Goal: Task Accomplishment & Management: Manage account settings

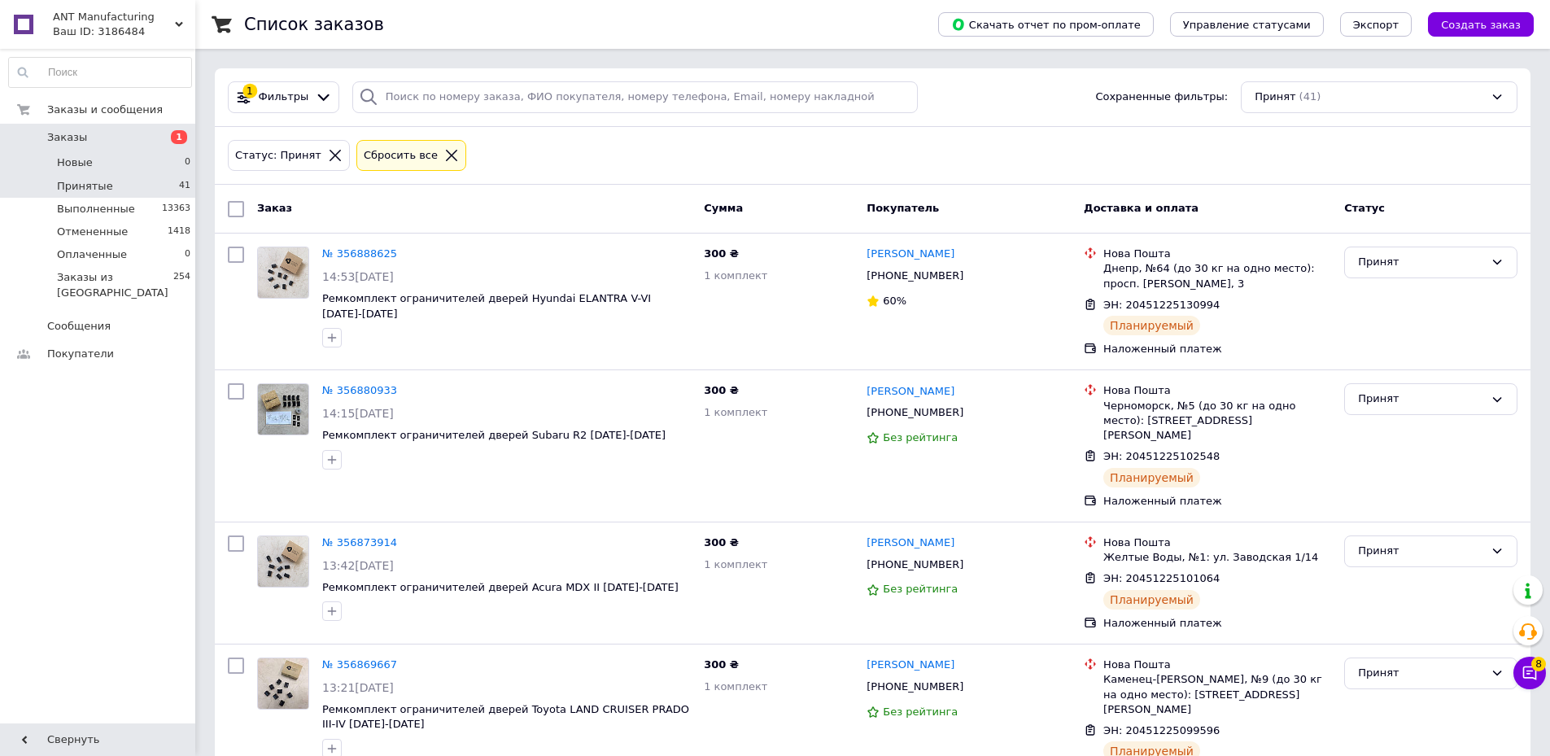
click at [103, 166] on li "Новые 0" at bounding box center [100, 162] width 200 height 23
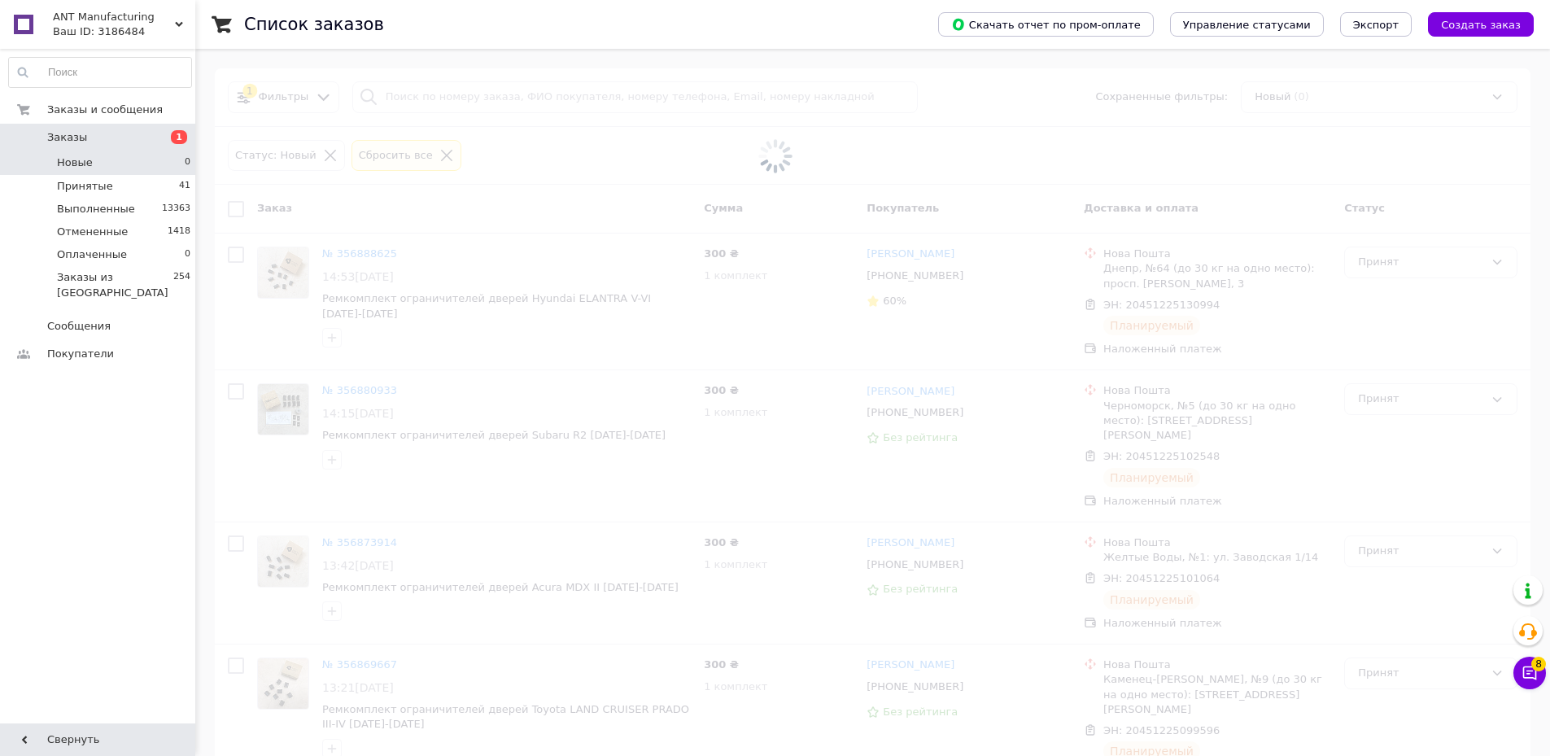
click at [84, 141] on span "Заказы" at bounding box center [98, 137] width 103 height 15
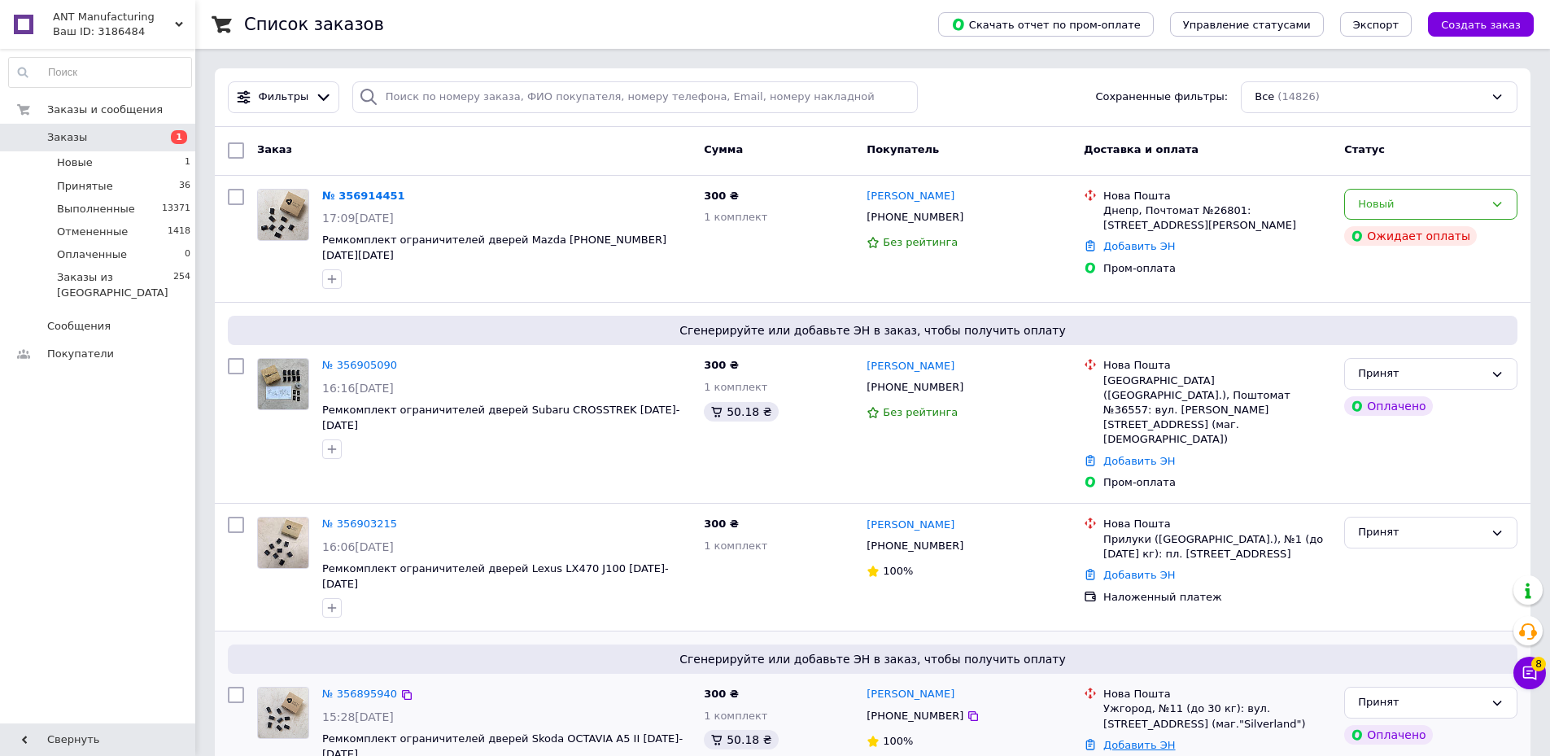
click at [1154, 739] on link "Добавить ЭН" at bounding box center [1139, 745] width 72 height 12
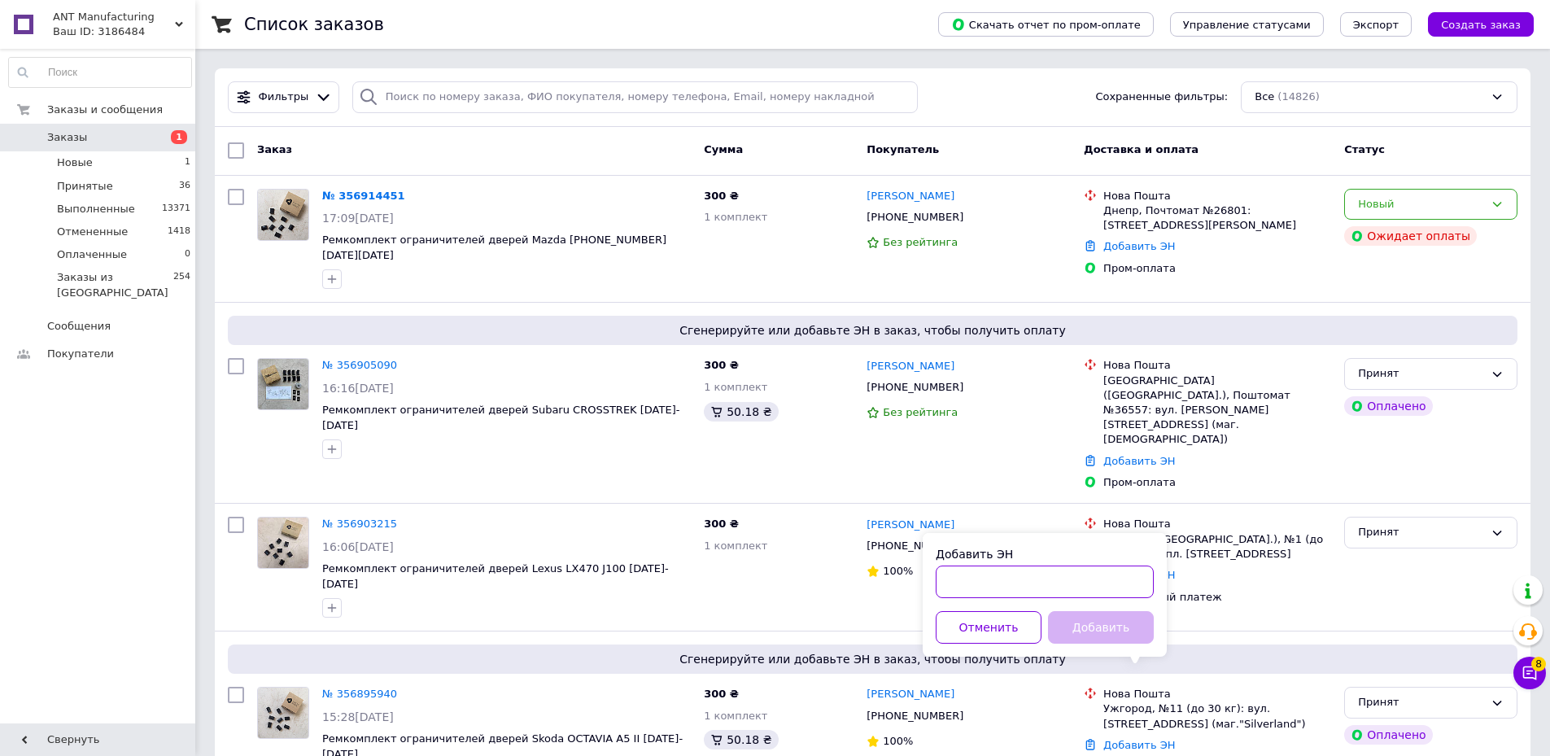
click at [989, 574] on input "Добавить ЭН" at bounding box center [1045, 582] width 218 height 33
paste input "20451225283187"
type input "20451225283187"
click at [1102, 635] on button "Добавить" at bounding box center [1101, 627] width 106 height 33
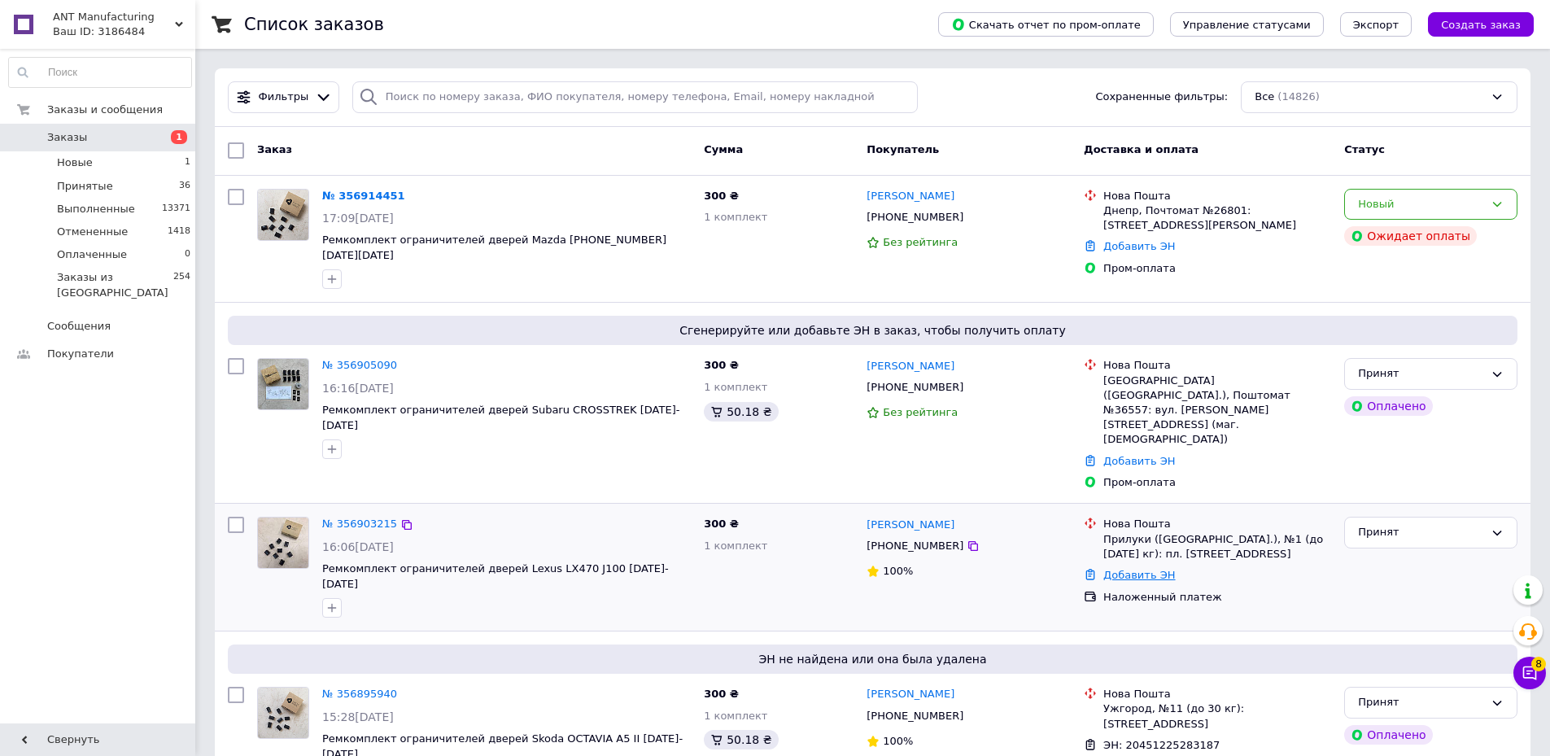
click at [1145, 569] on link "Добавить ЭН" at bounding box center [1139, 575] width 72 height 12
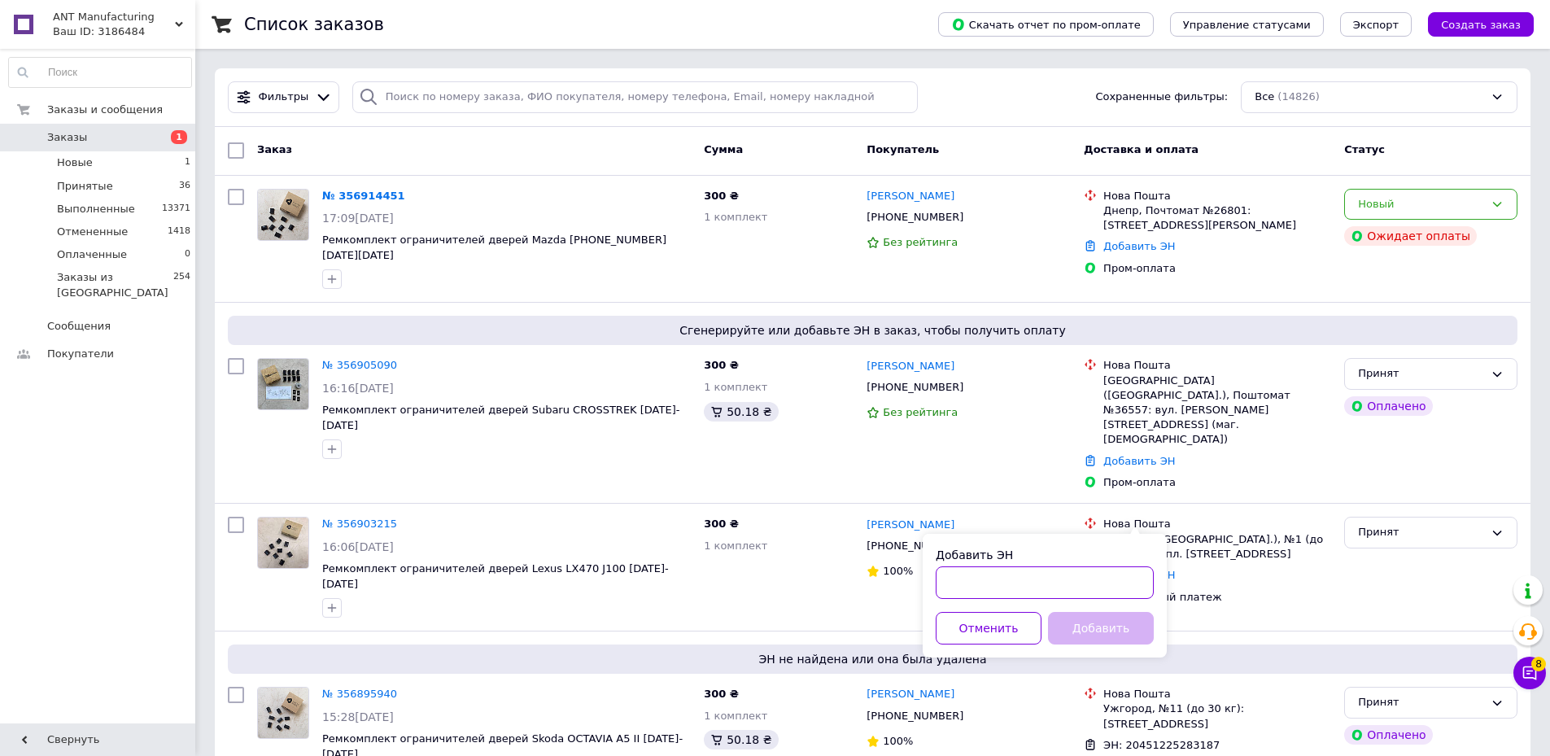
click at [985, 581] on input "Добавить ЭН" at bounding box center [1045, 582] width 218 height 33
paste input "20451225307400"
type input "20451225307400"
click at [1087, 637] on button "Добавить" at bounding box center [1101, 628] width 106 height 33
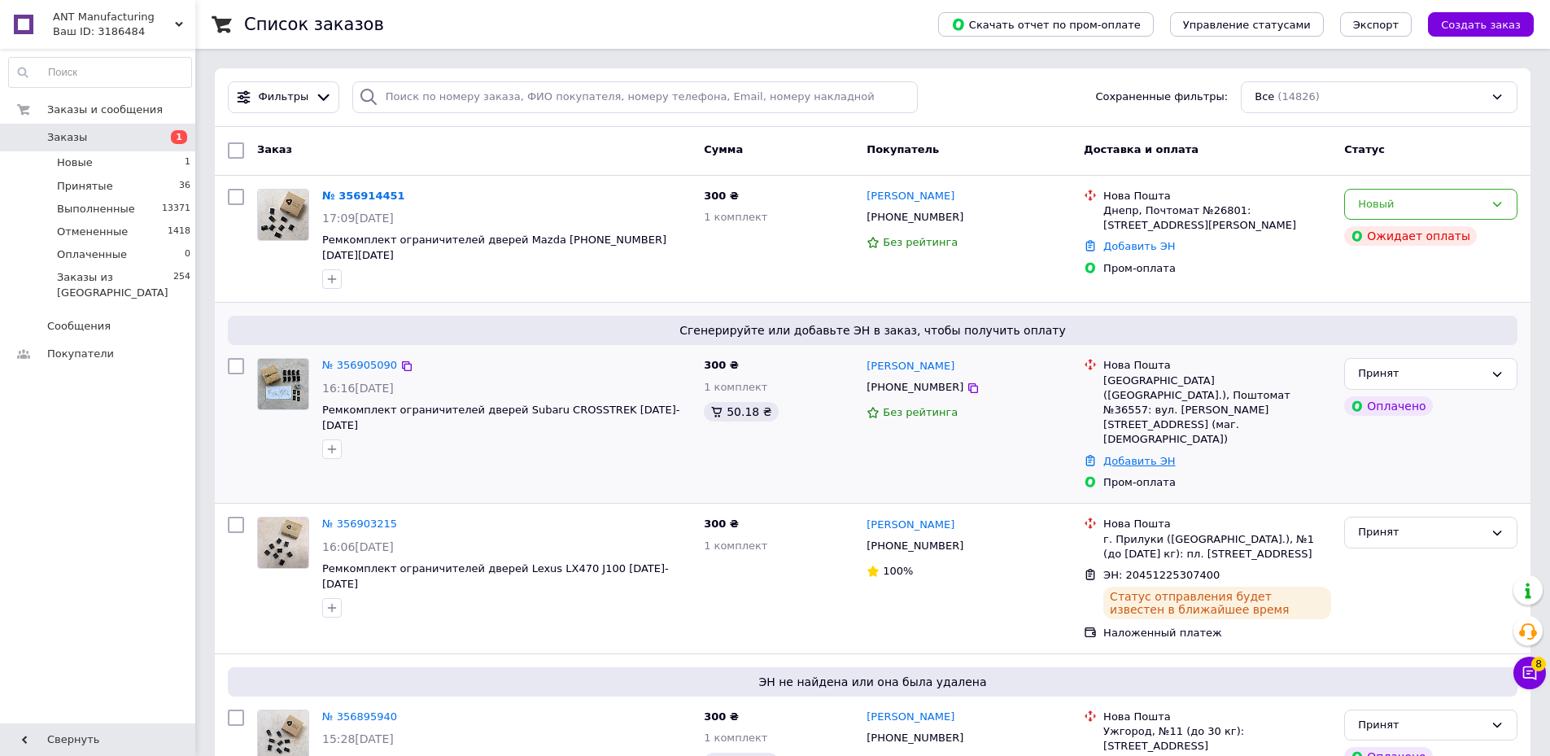
click at [1133, 455] on link "Добавить ЭН" at bounding box center [1139, 461] width 72 height 12
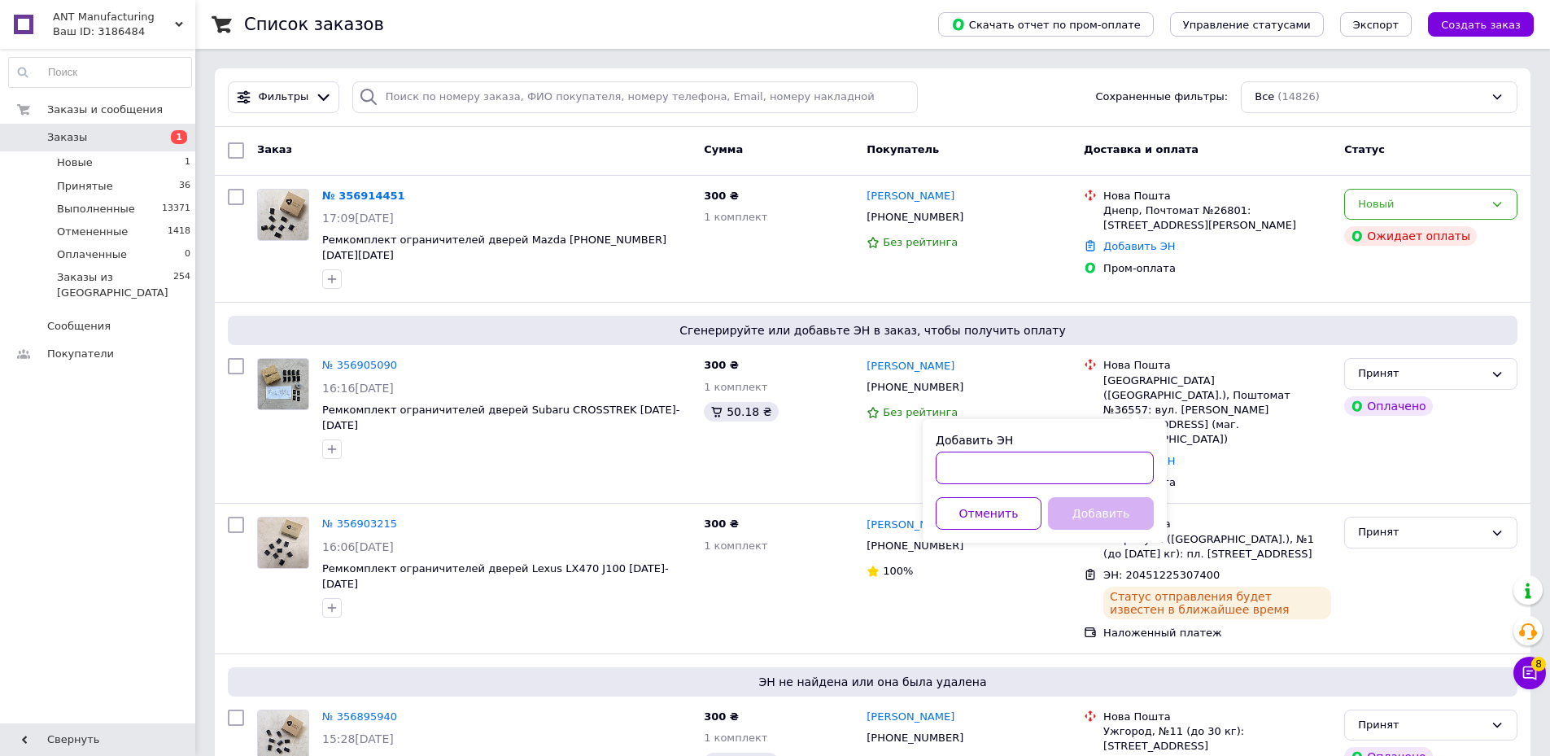
click at [1037, 452] on input "Добавить ЭН" at bounding box center [1045, 468] width 218 height 33
paste input "20451225308269"
type input "20451225308269"
click at [1098, 516] on button "Добавить" at bounding box center [1101, 513] width 106 height 33
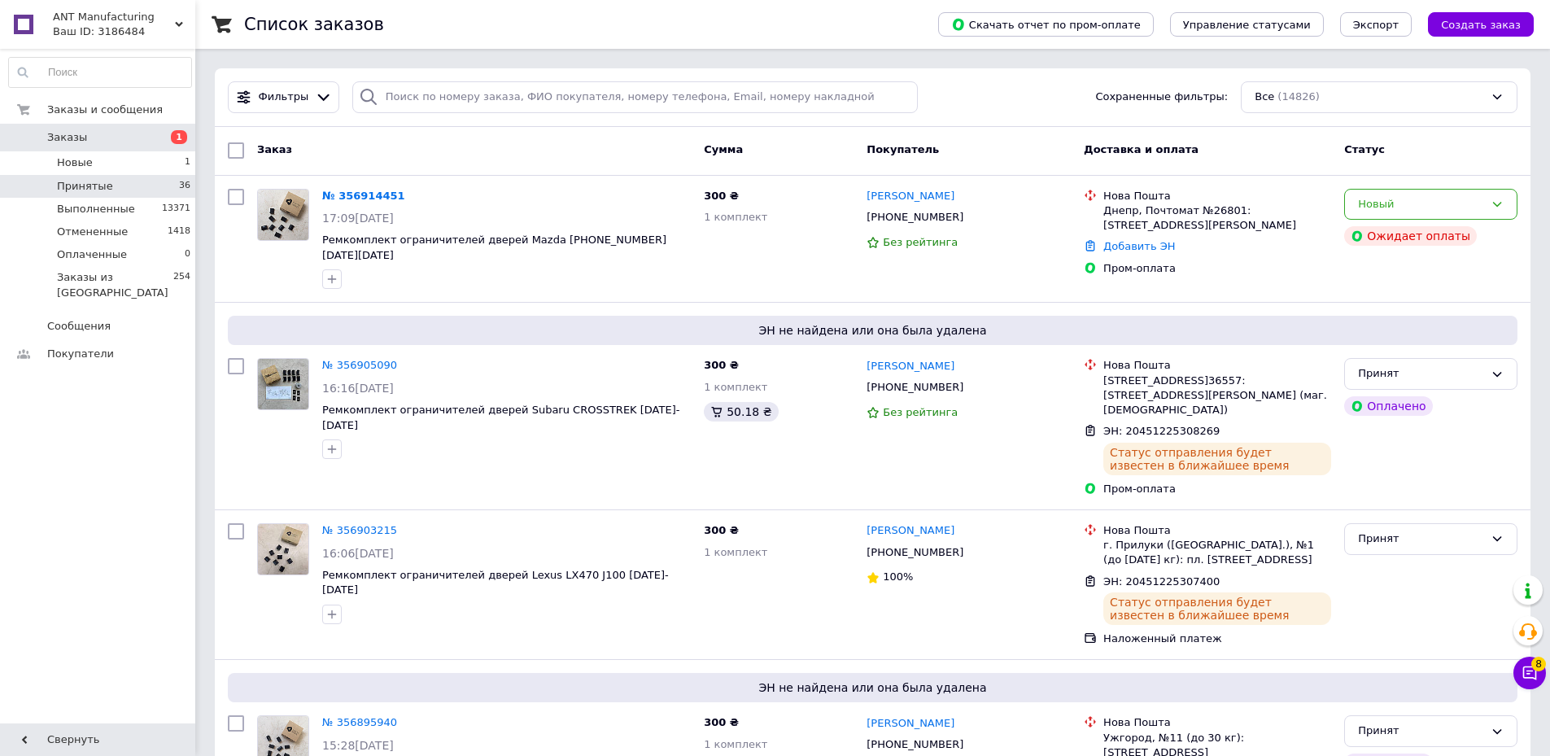
click at [85, 187] on span "Принятые" at bounding box center [85, 186] width 56 height 15
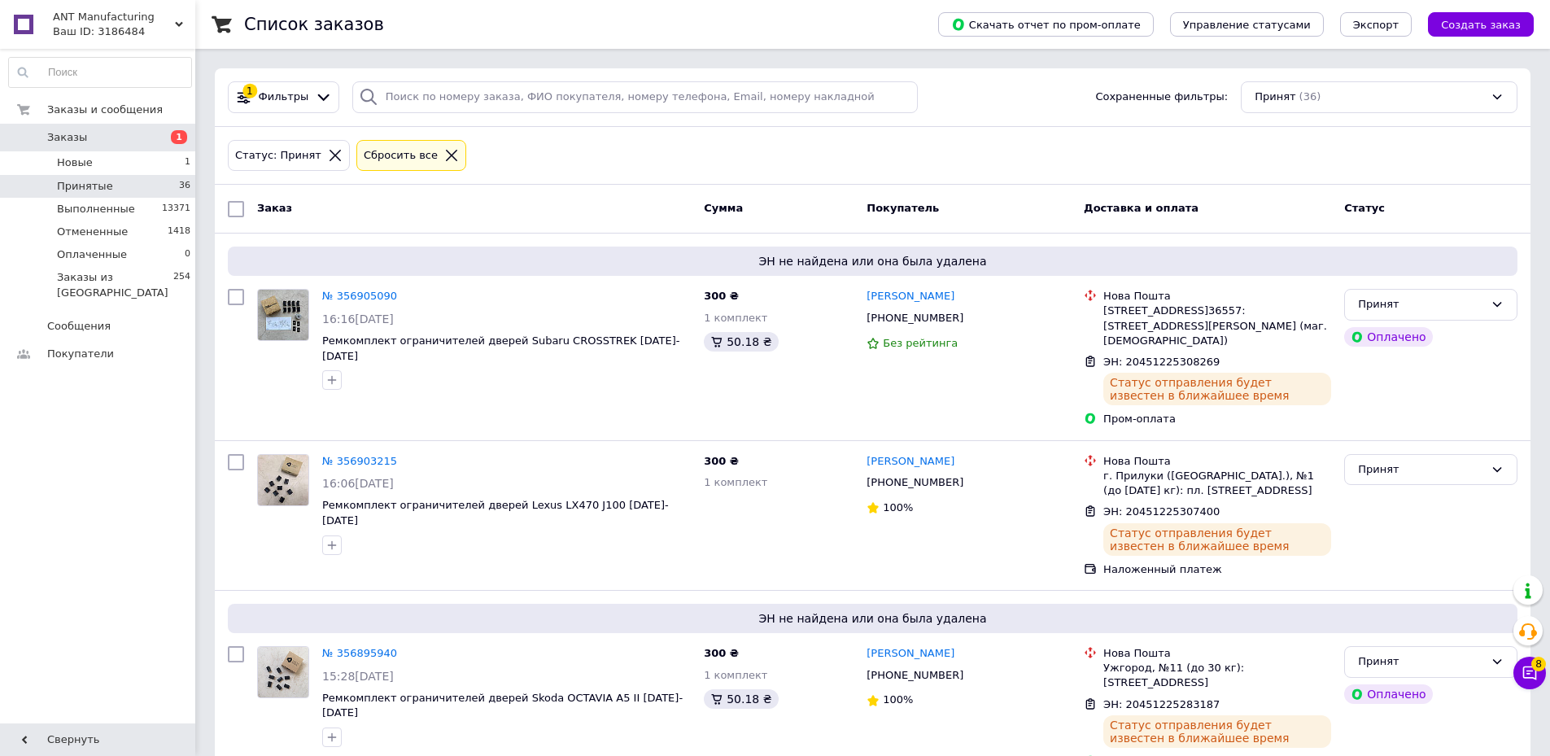
click at [119, 135] on span "Заказы" at bounding box center [98, 137] width 103 height 15
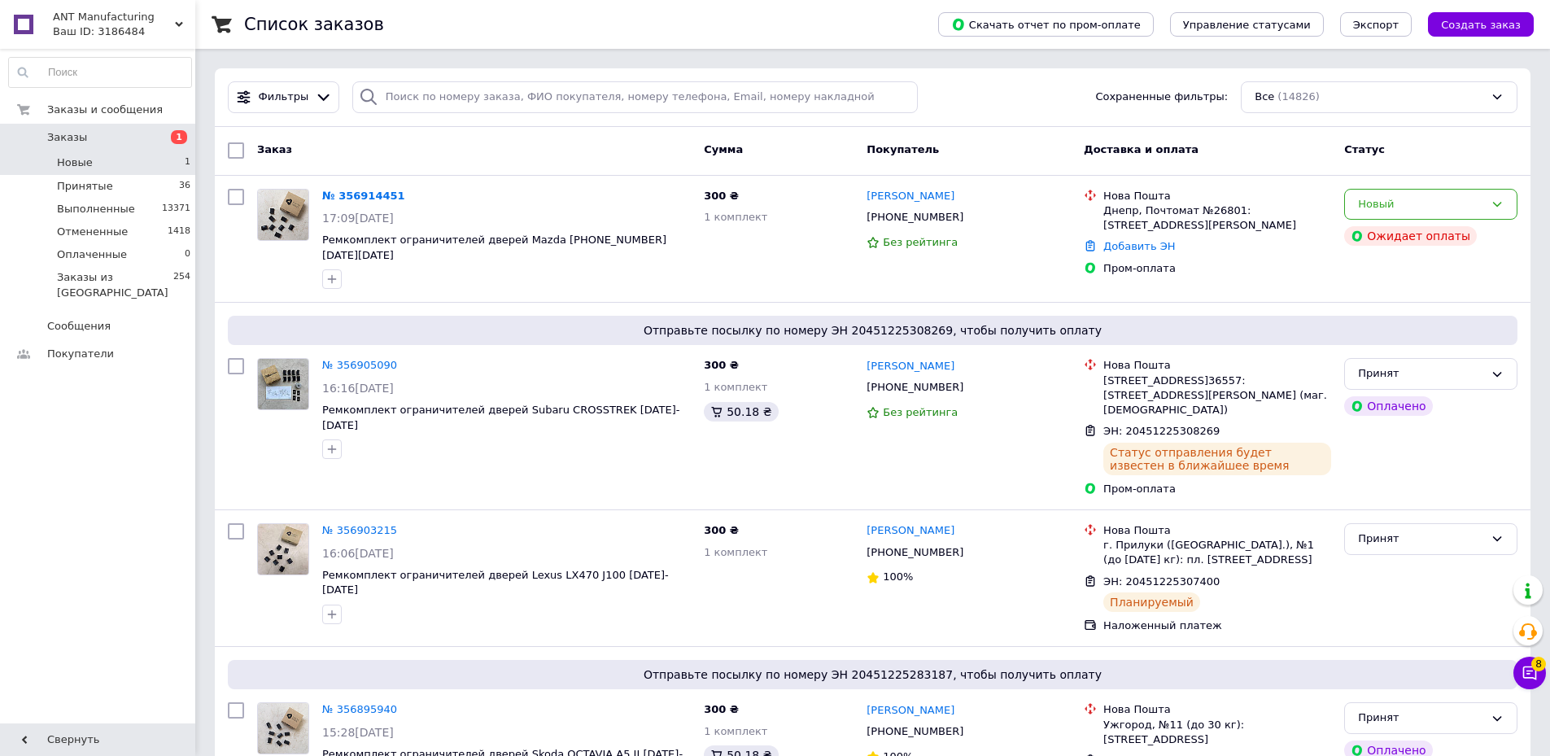
click at [115, 159] on li "Новые 1" at bounding box center [100, 162] width 200 height 23
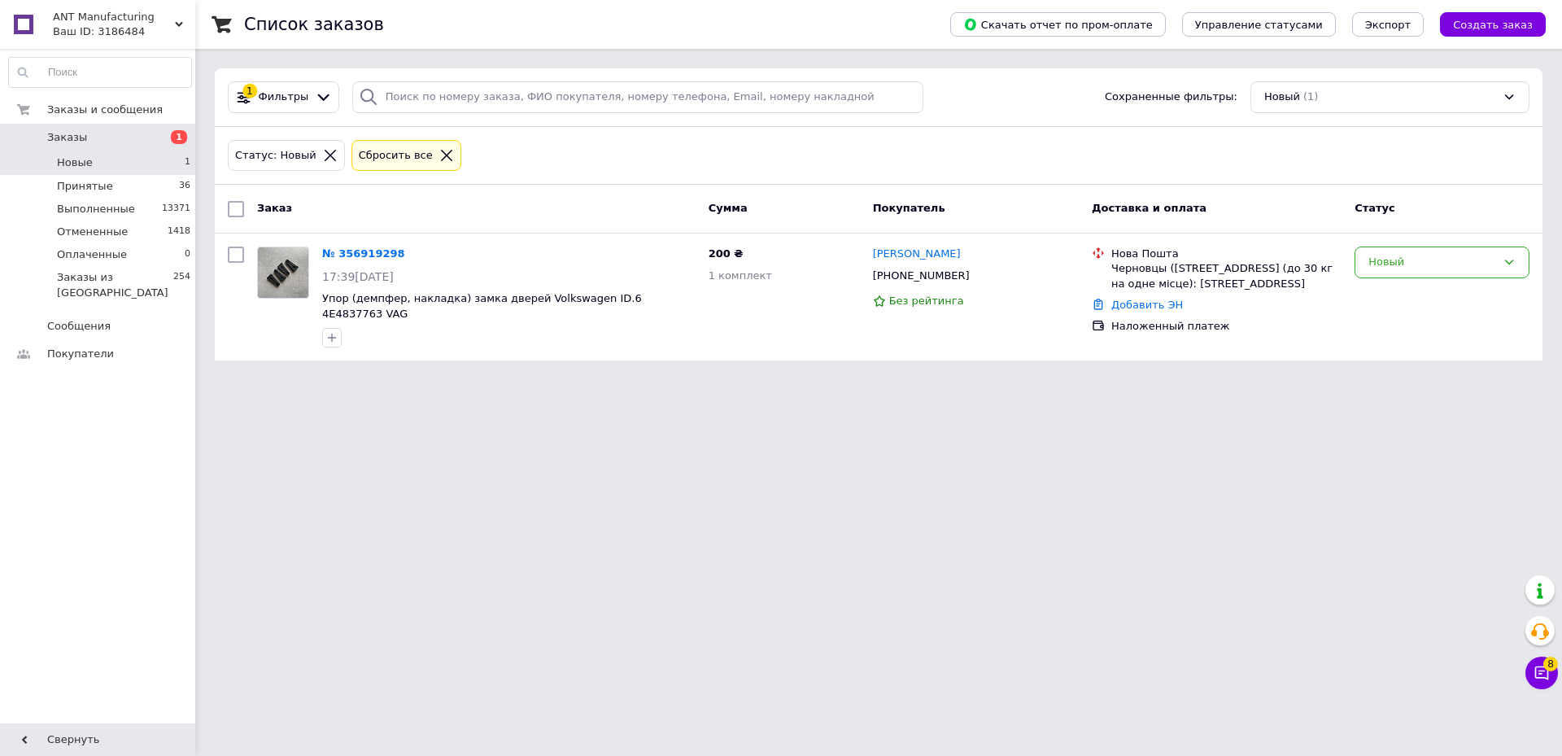
click at [78, 141] on span "Заказы" at bounding box center [67, 137] width 40 height 15
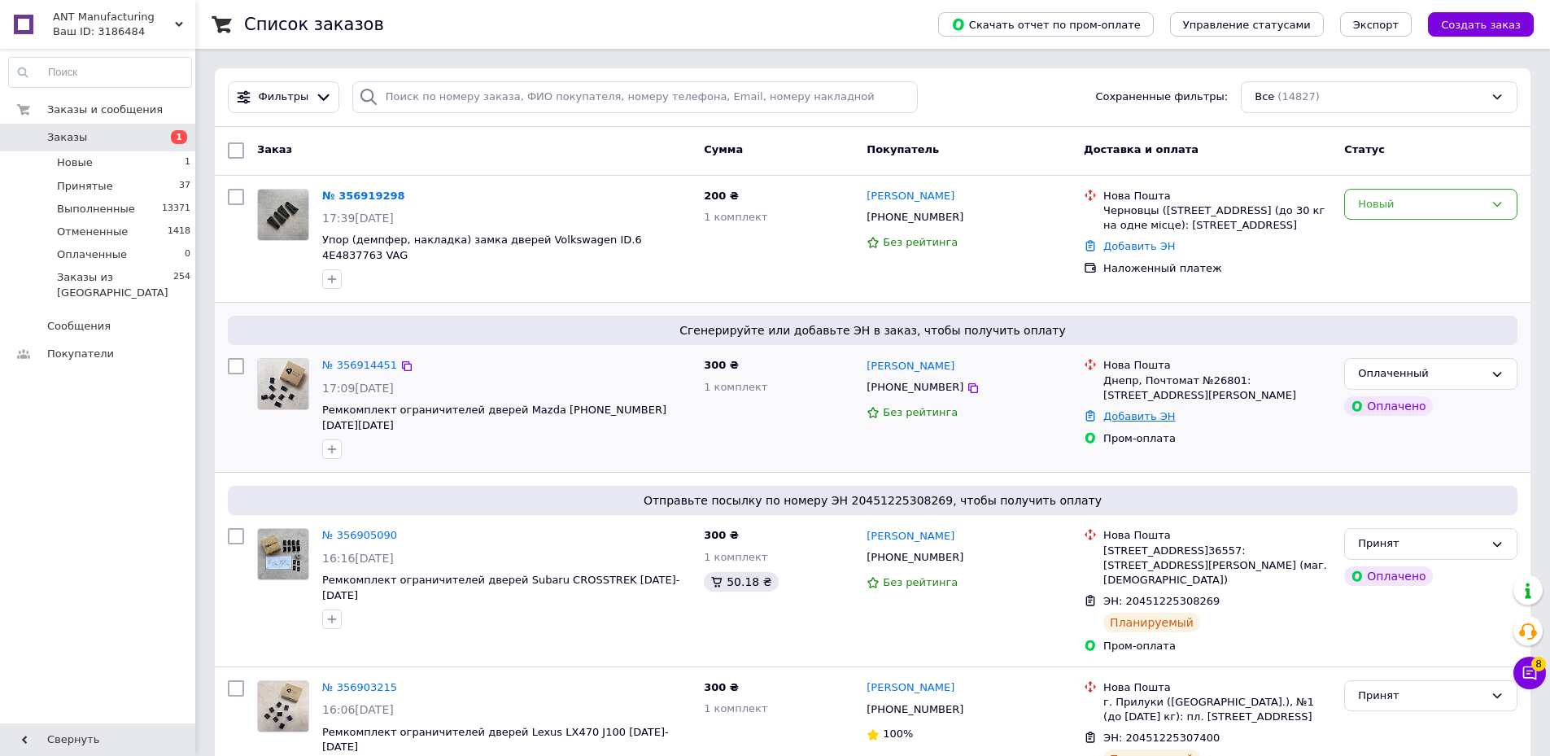
click at [1142, 410] on link "Добавить ЭН" at bounding box center [1139, 416] width 72 height 12
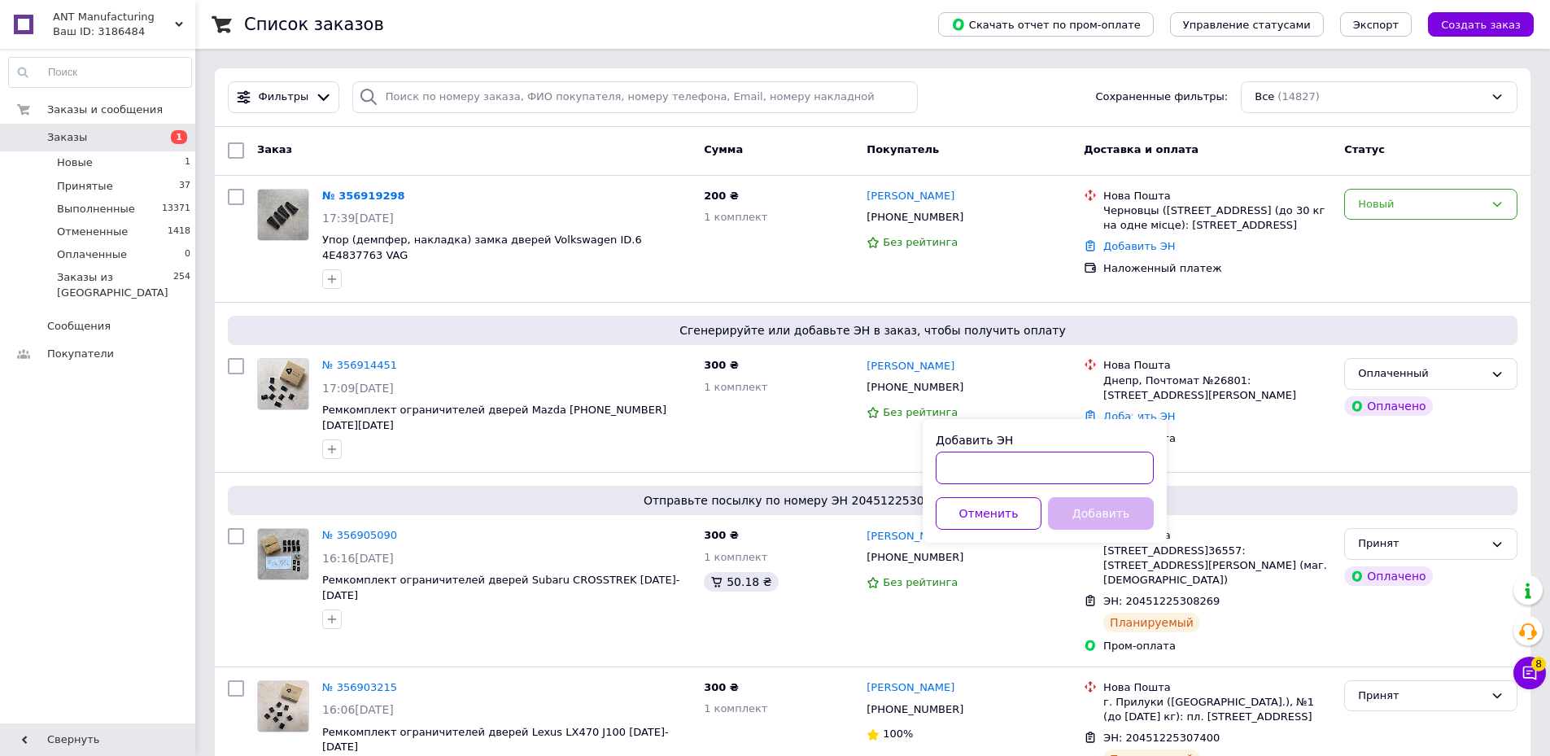
click at [1017, 474] on input "Добавить ЭН" at bounding box center [1045, 468] width 218 height 33
paste input "20451225334701"
type input "20451225334701"
click at [1097, 511] on button "Добавить" at bounding box center [1101, 513] width 106 height 33
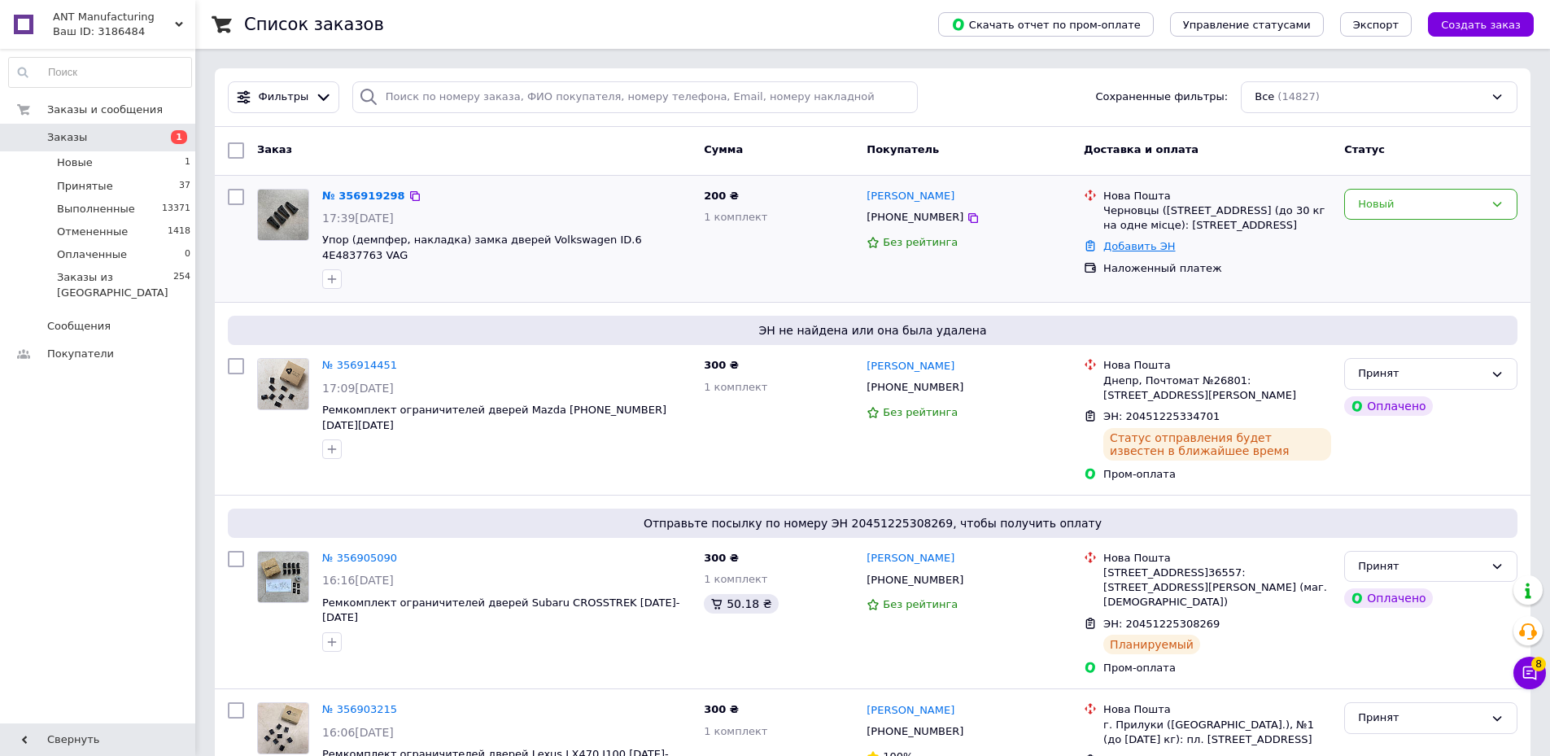
click at [1149, 246] on link "Добавить ЭН" at bounding box center [1139, 246] width 72 height 12
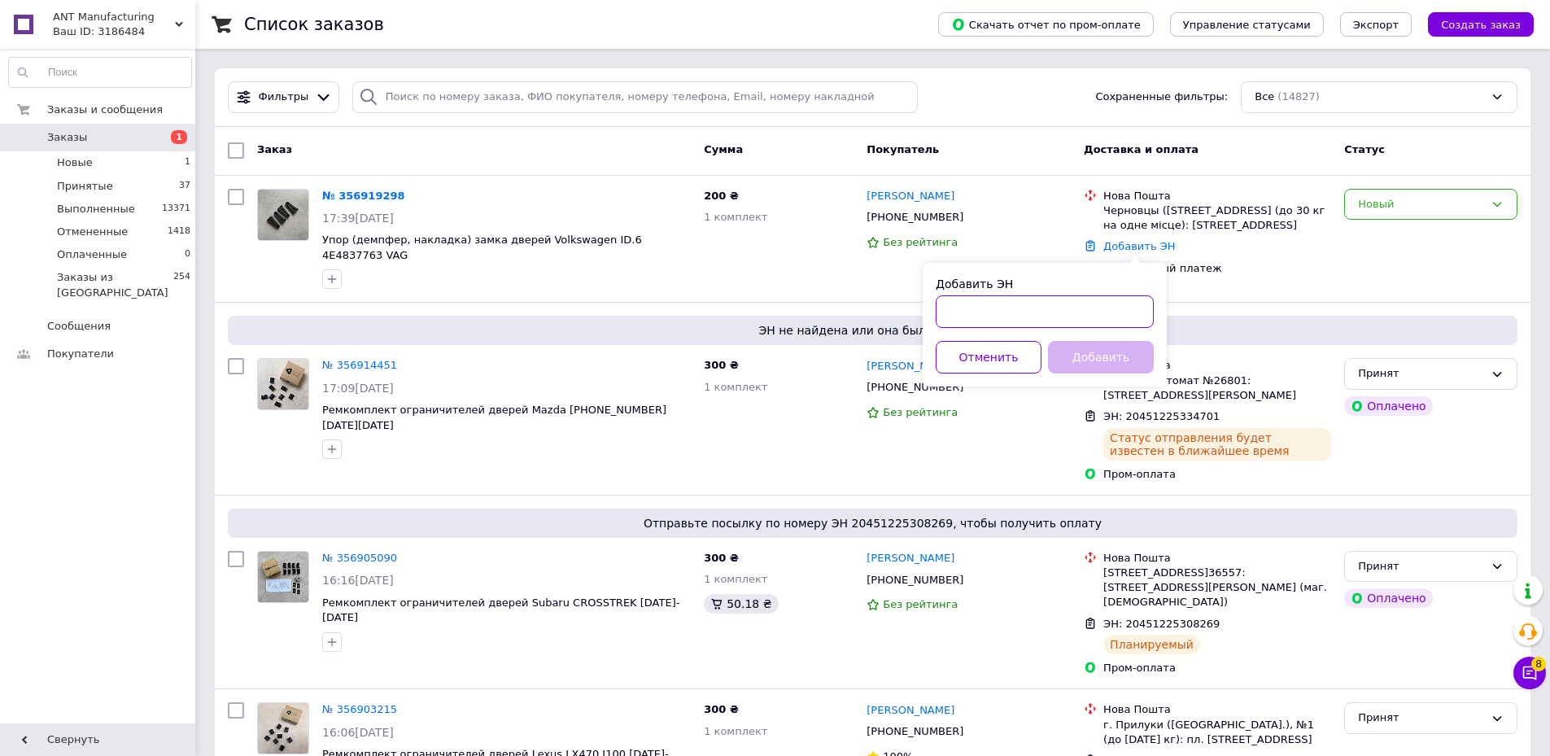
click at [1024, 311] on input "Добавить ЭН" at bounding box center [1045, 311] width 218 height 33
paste input "20451225337214"
type input "20451225337214"
click at [1089, 367] on button "Добавить" at bounding box center [1101, 357] width 106 height 33
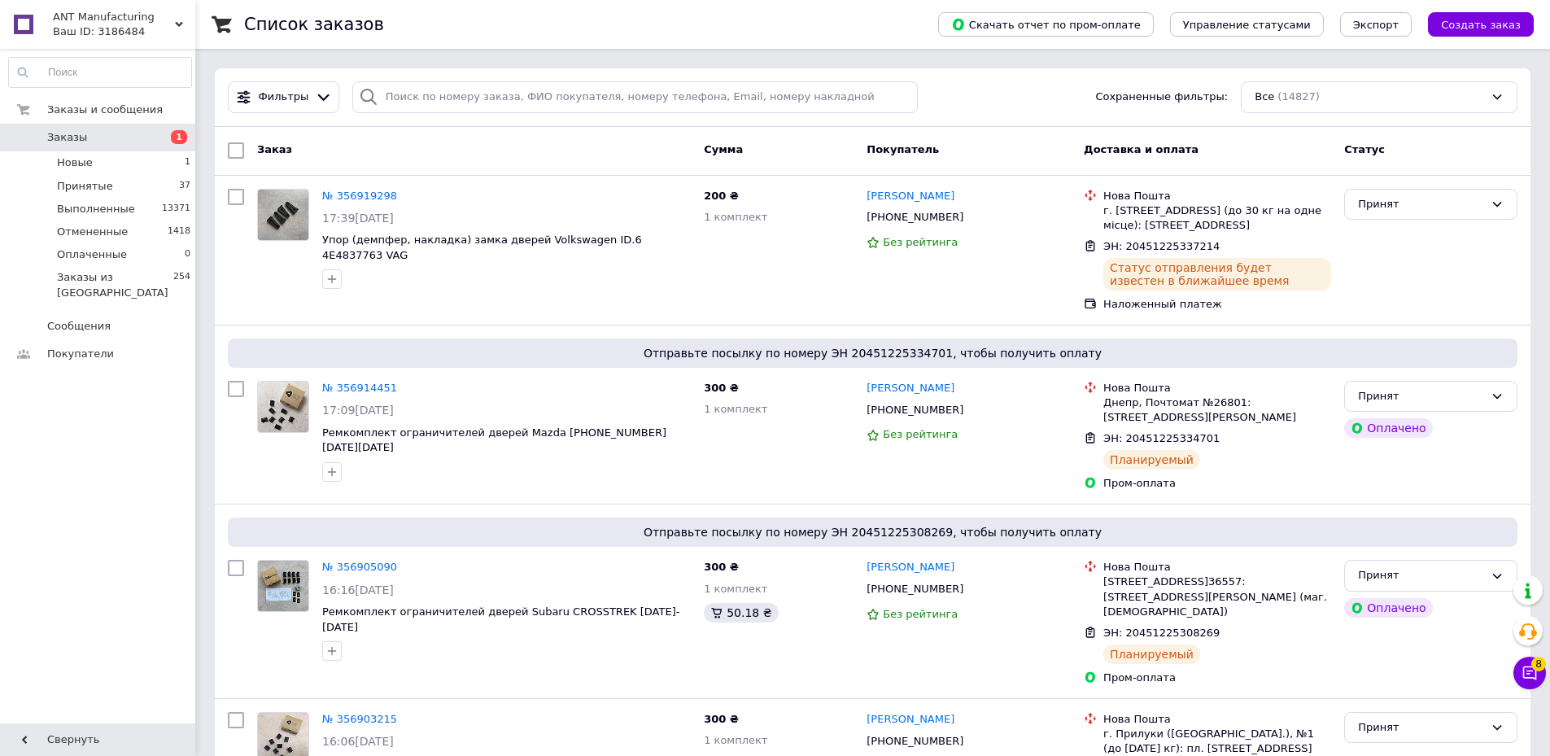
click at [57, 165] on span "Новые" at bounding box center [75, 162] width 36 height 15
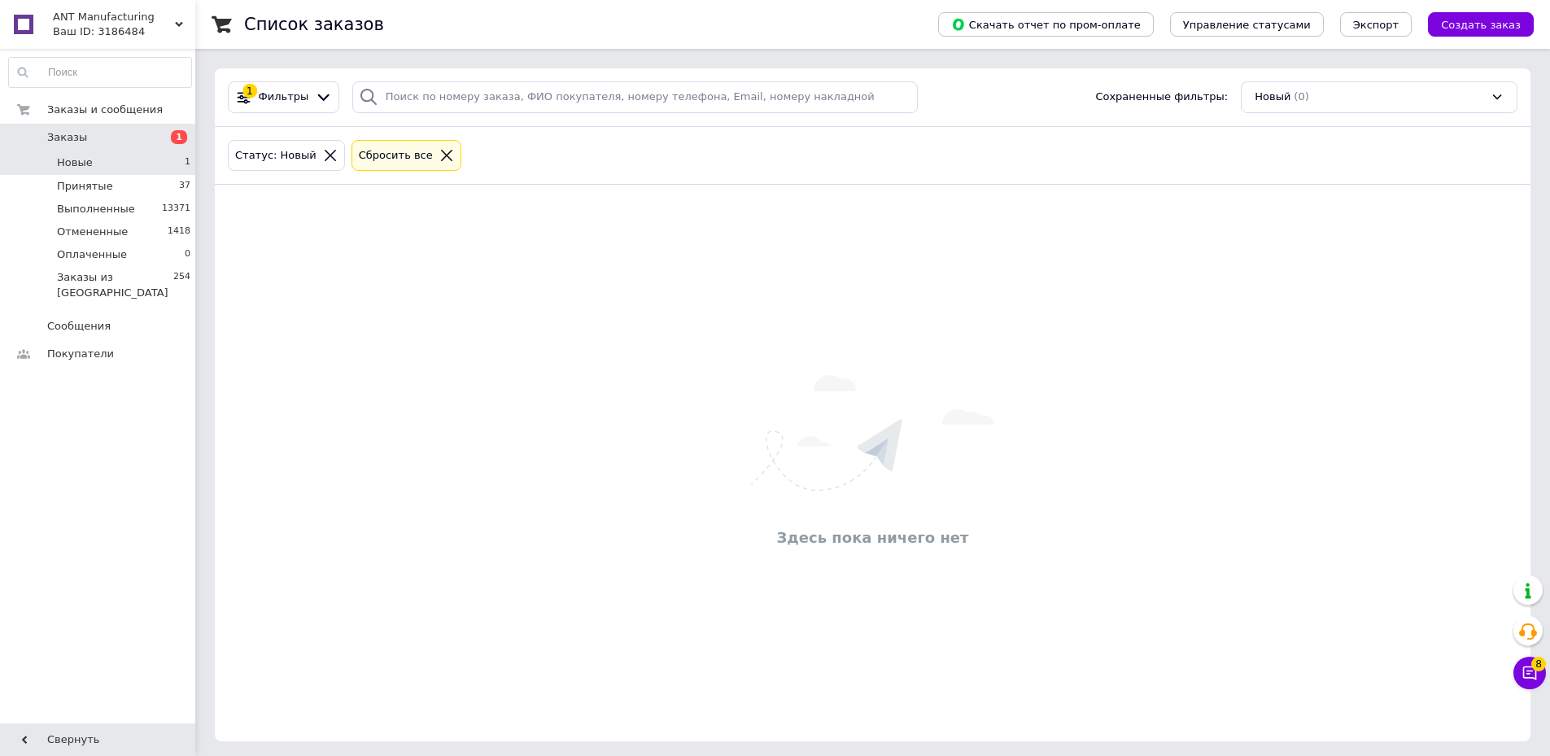
click at [73, 142] on span "Заказы" at bounding box center [67, 137] width 40 height 15
